Goal: Task Accomplishment & Management: Manage account settings

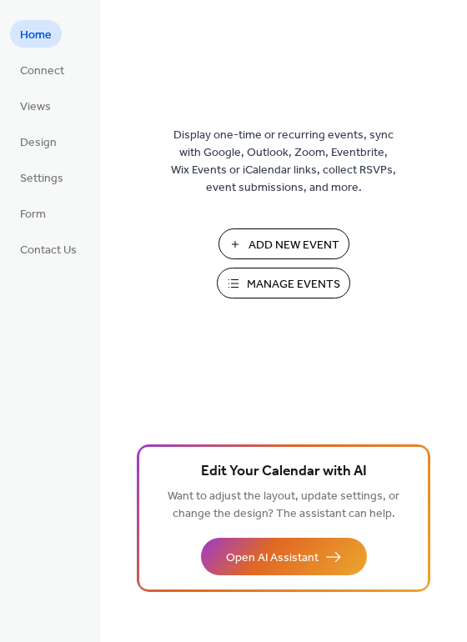
click at [272, 284] on span "Manage Events" at bounding box center [293, 284] width 93 height 17
click at [305, 291] on span "Manage Events" at bounding box center [293, 284] width 93 height 17
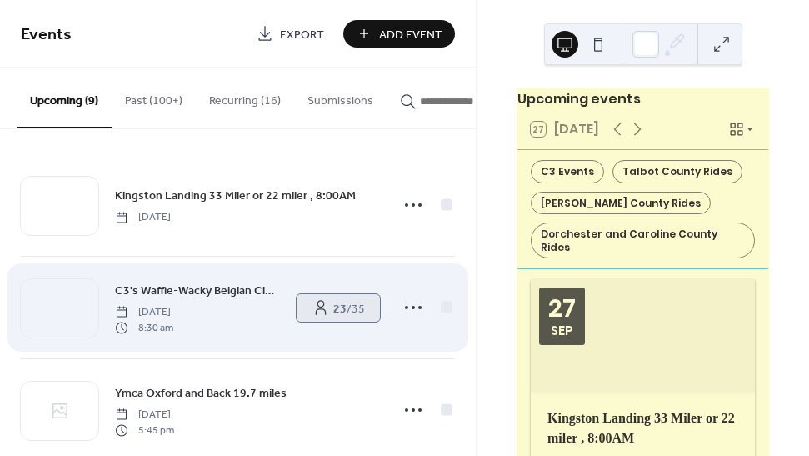
click at [341, 316] on span "23 / 35" at bounding box center [349, 308] width 32 height 17
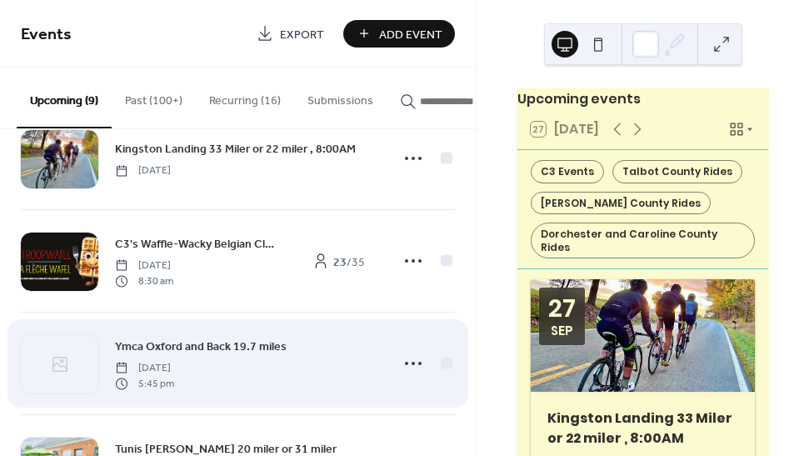
scroll to position [49, 0]
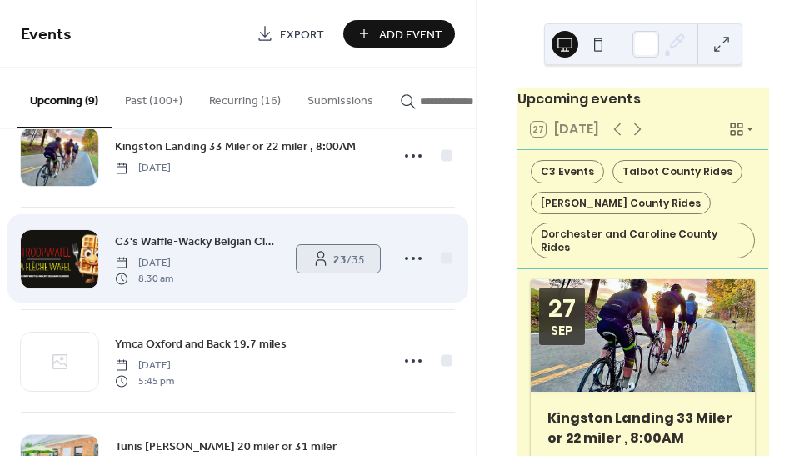
click at [333, 268] on b "23" at bounding box center [339, 259] width 13 height 22
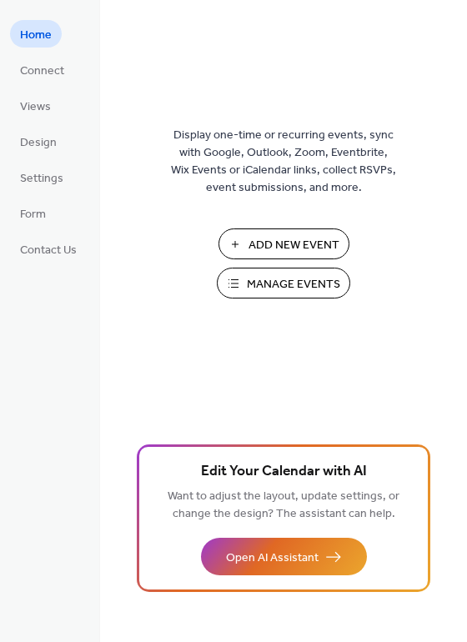
click at [277, 282] on span "Manage Events" at bounding box center [293, 284] width 93 height 17
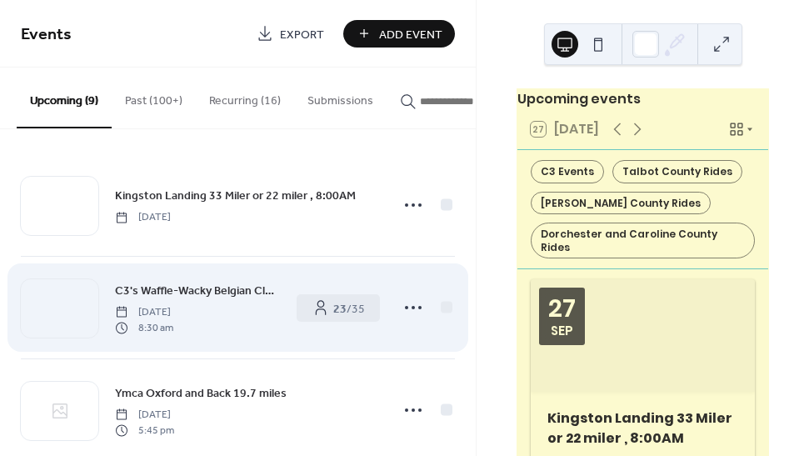
click at [172, 290] on span "C3's Waffle-Wacky Belgian Classic!" at bounding box center [197, 290] width 165 height 17
